Goal: Find specific page/section: Find specific page/section

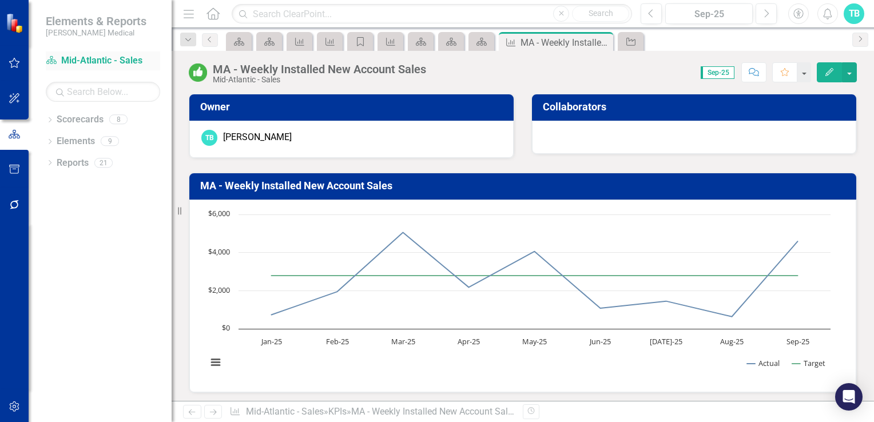
click at [92, 65] on link "Scorecard Mid-Atlantic - Sales" at bounding box center [103, 60] width 114 height 13
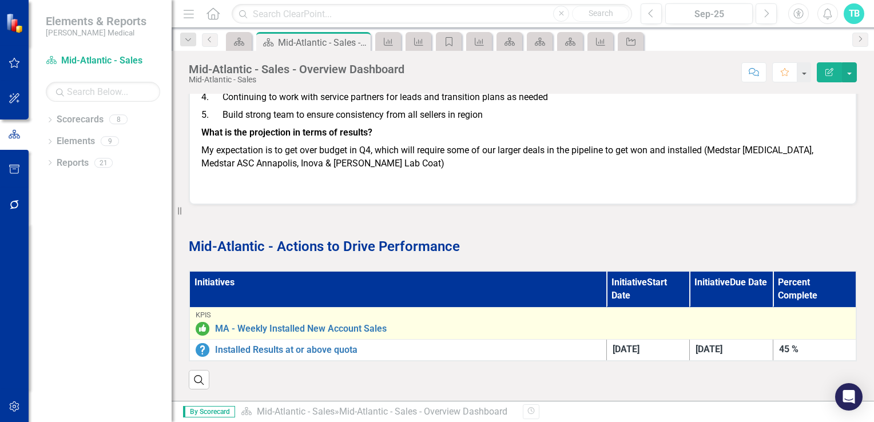
scroll to position [1728, 0]
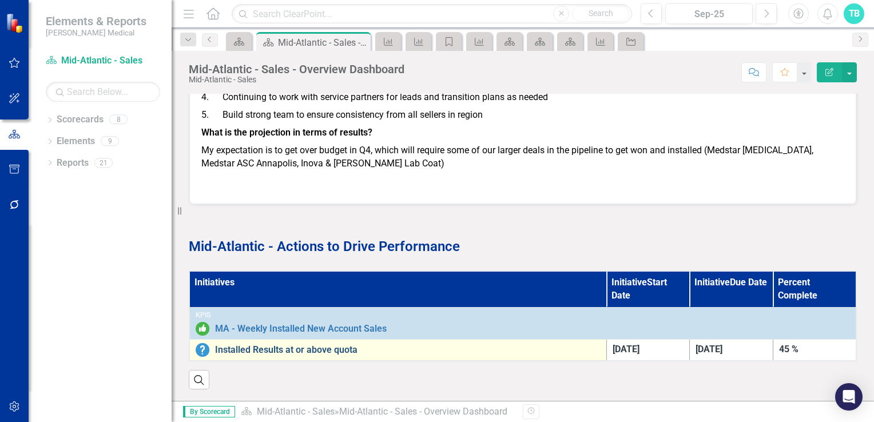
click at [328, 345] on link "Installed Results at or above quota" at bounding box center [407, 350] width 385 height 10
